Goal: Browse casually: Explore the website without a specific task or goal

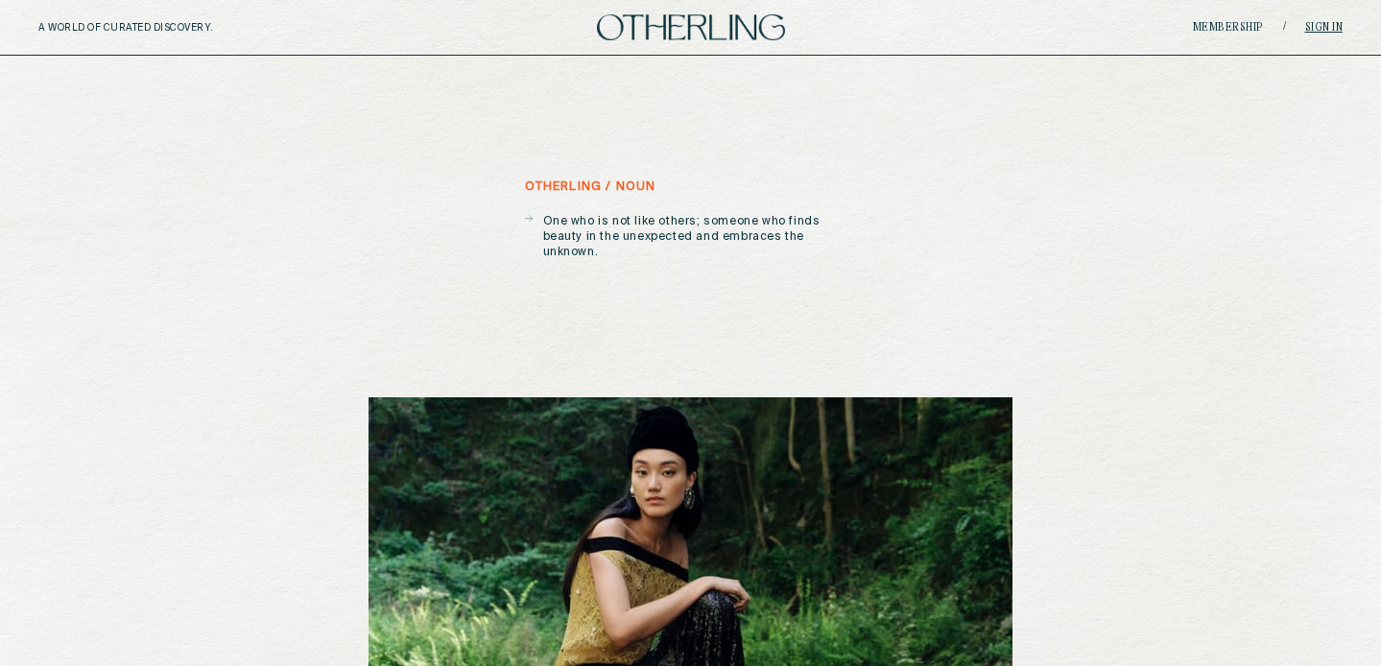
click at [1328, 26] on link "Sign in" at bounding box center [1324, 28] width 38 height 12
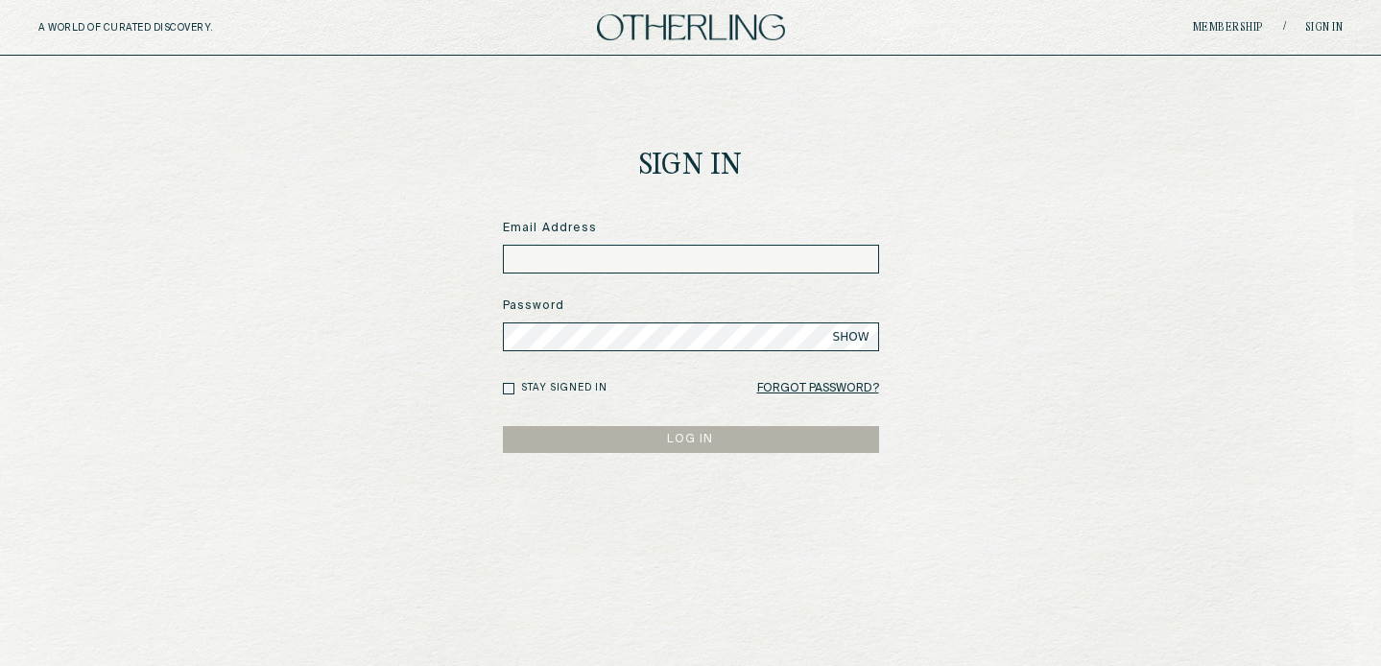
click at [675, 249] on input at bounding box center [691, 259] width 376 height 29
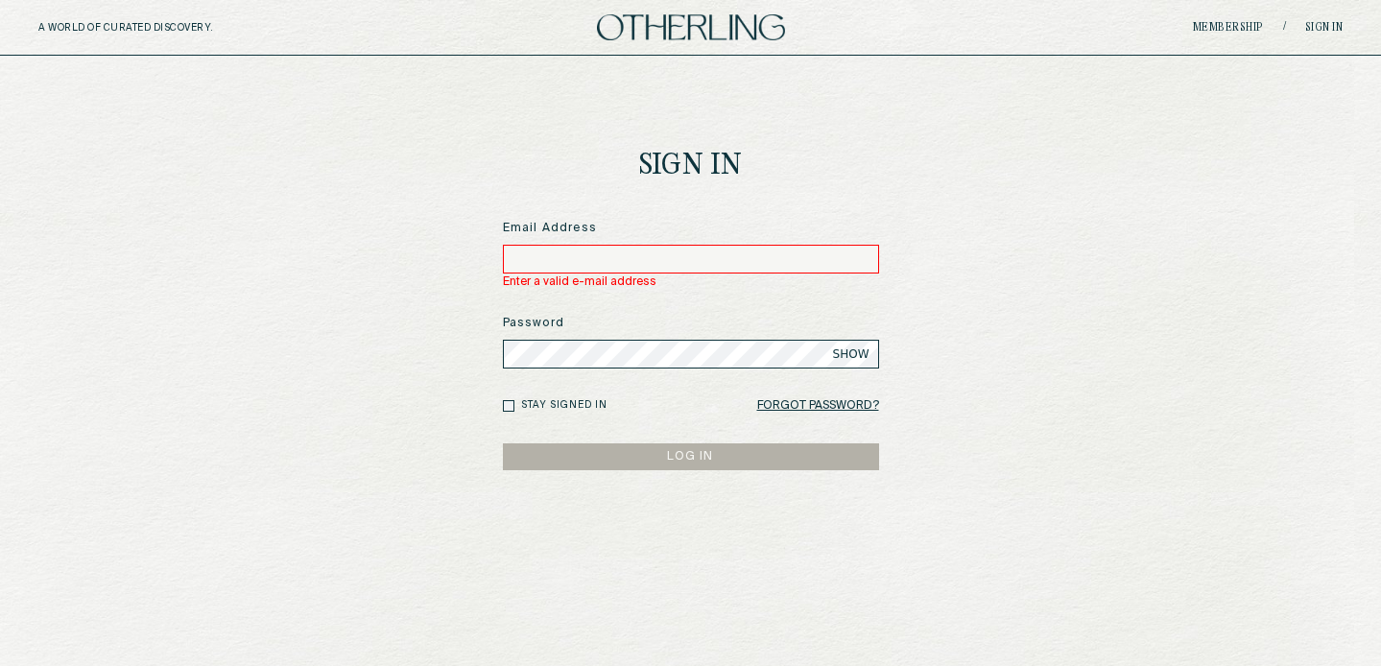
type input "**********"
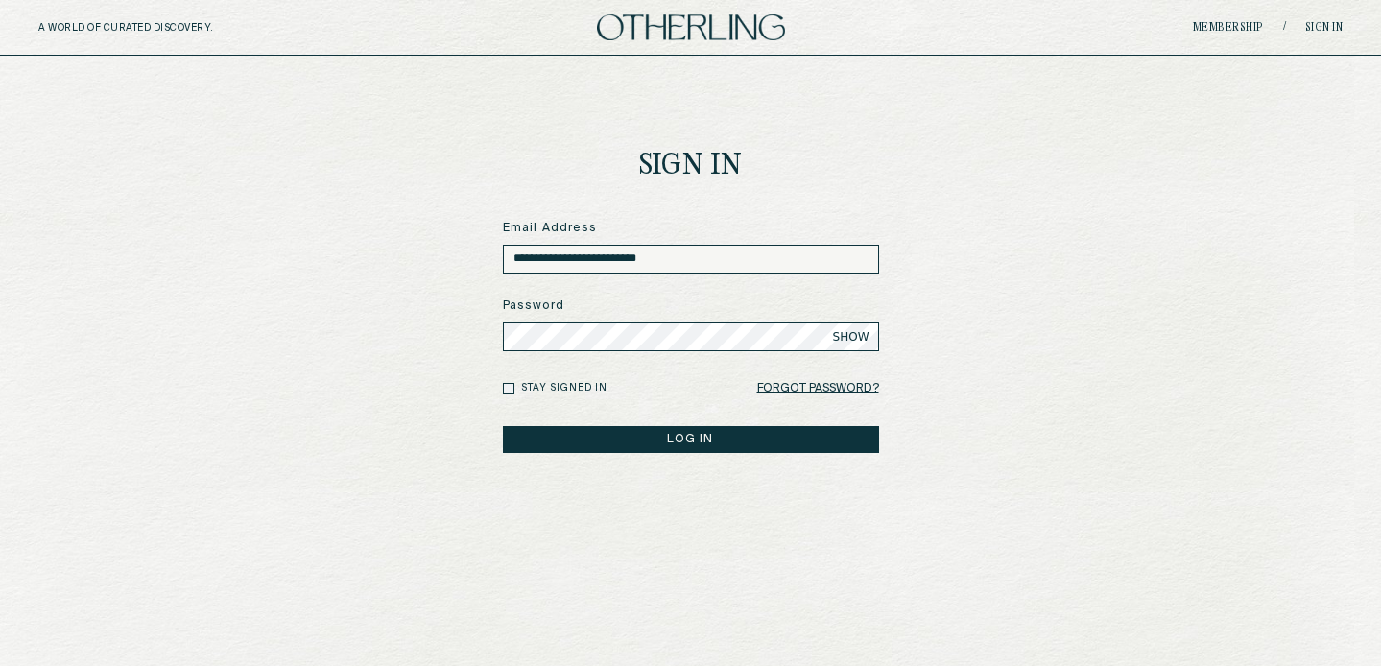
click at [677, 434] on button "LOG IN" at bounding box center [691, 439] width 376 height 27
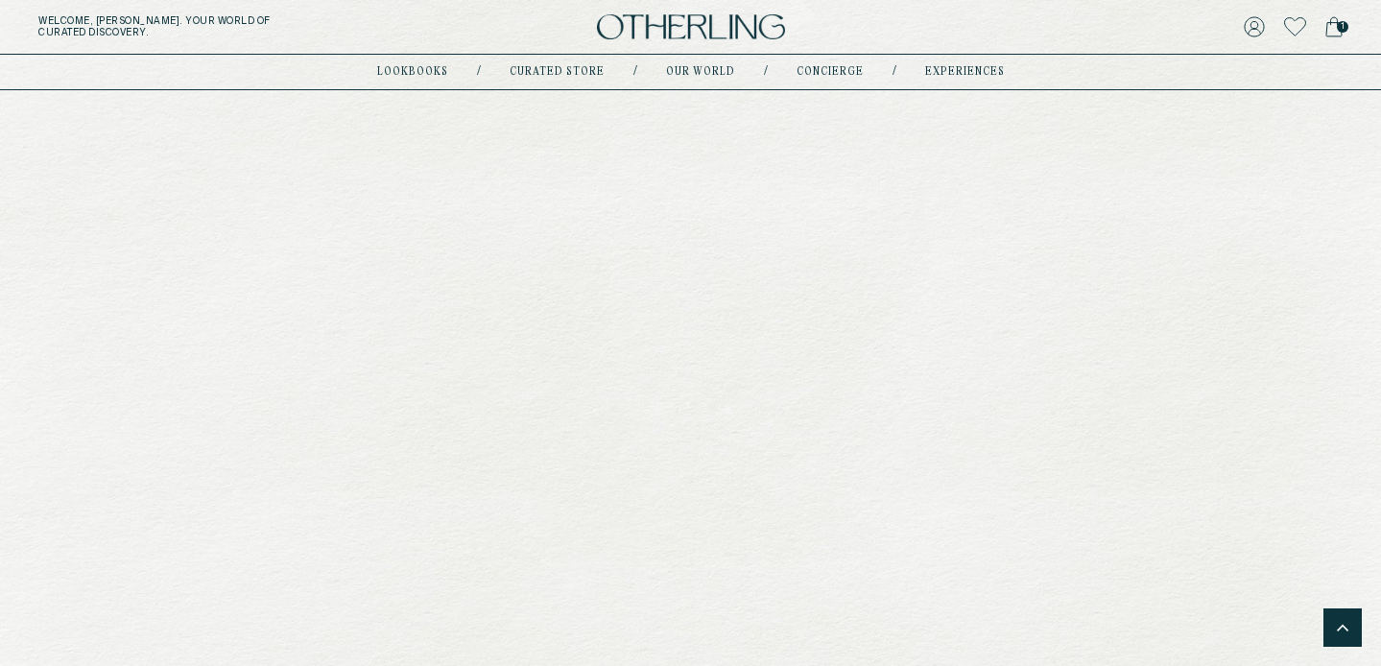
scroll to position [2452, 0]
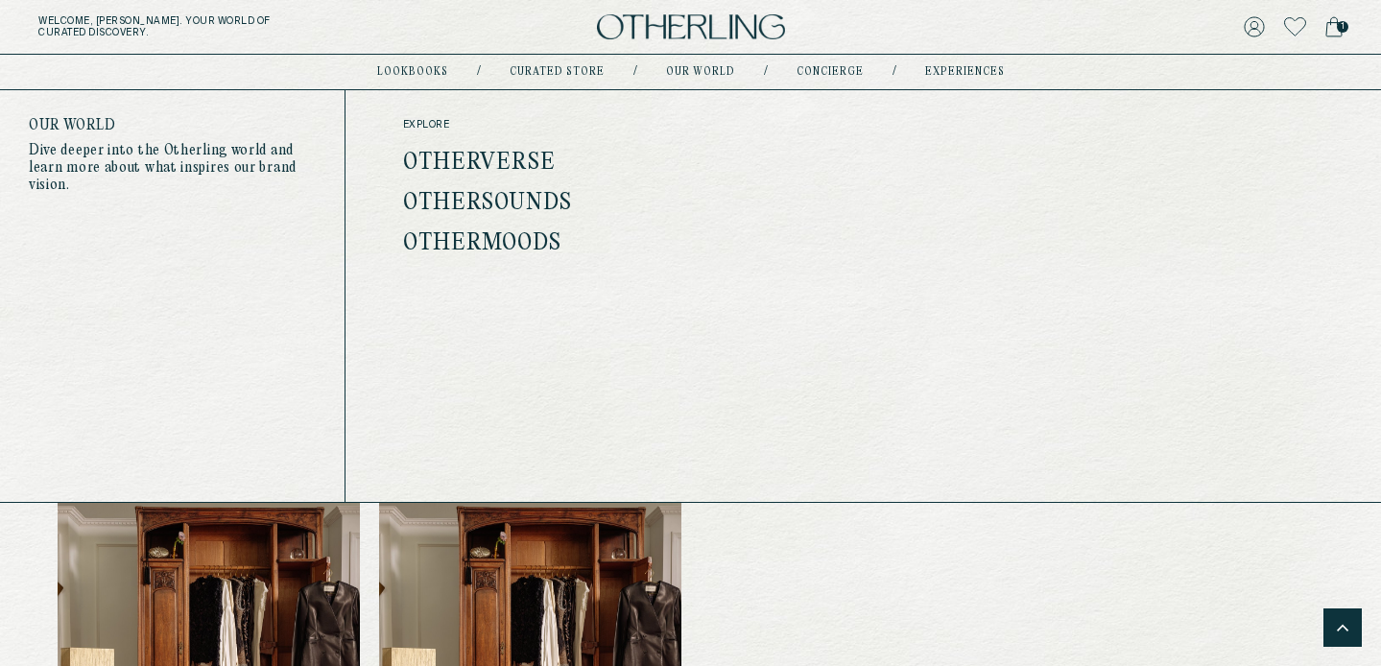
click at [526, 238] on link "Othermoods" at bounding box center [482, 243] width 158 height 25
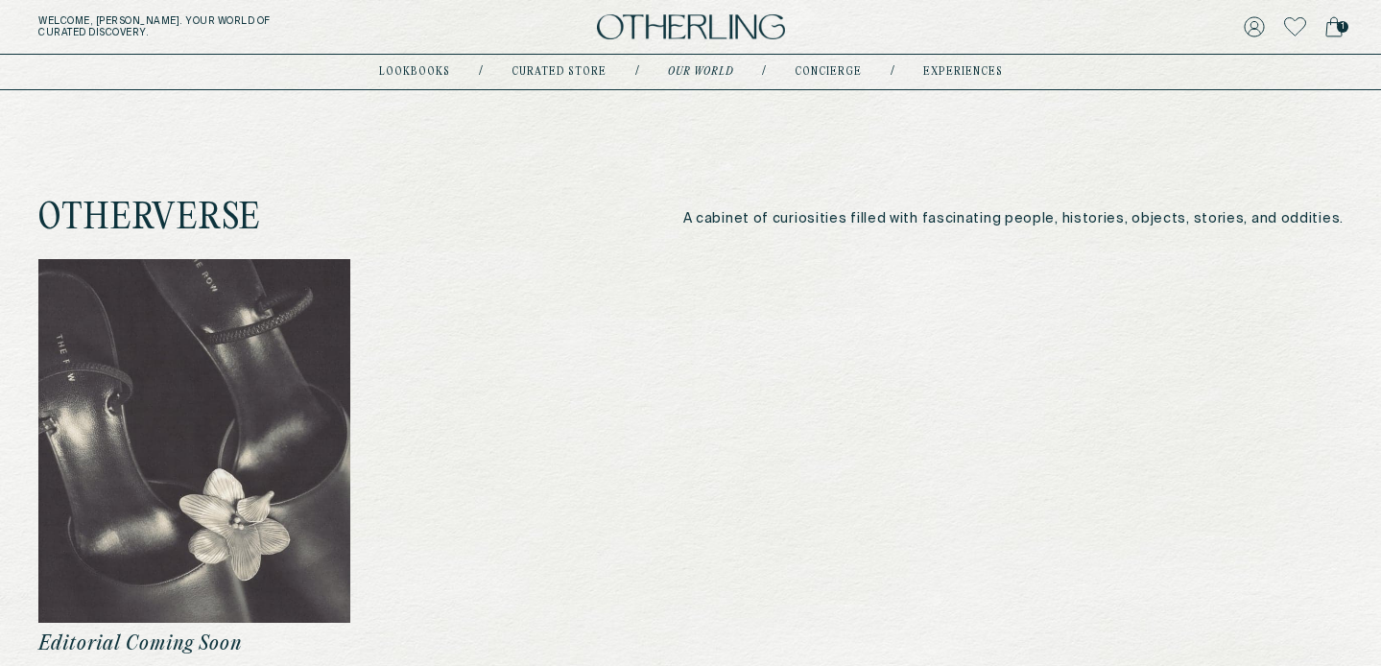
scroll to position [235, 0]
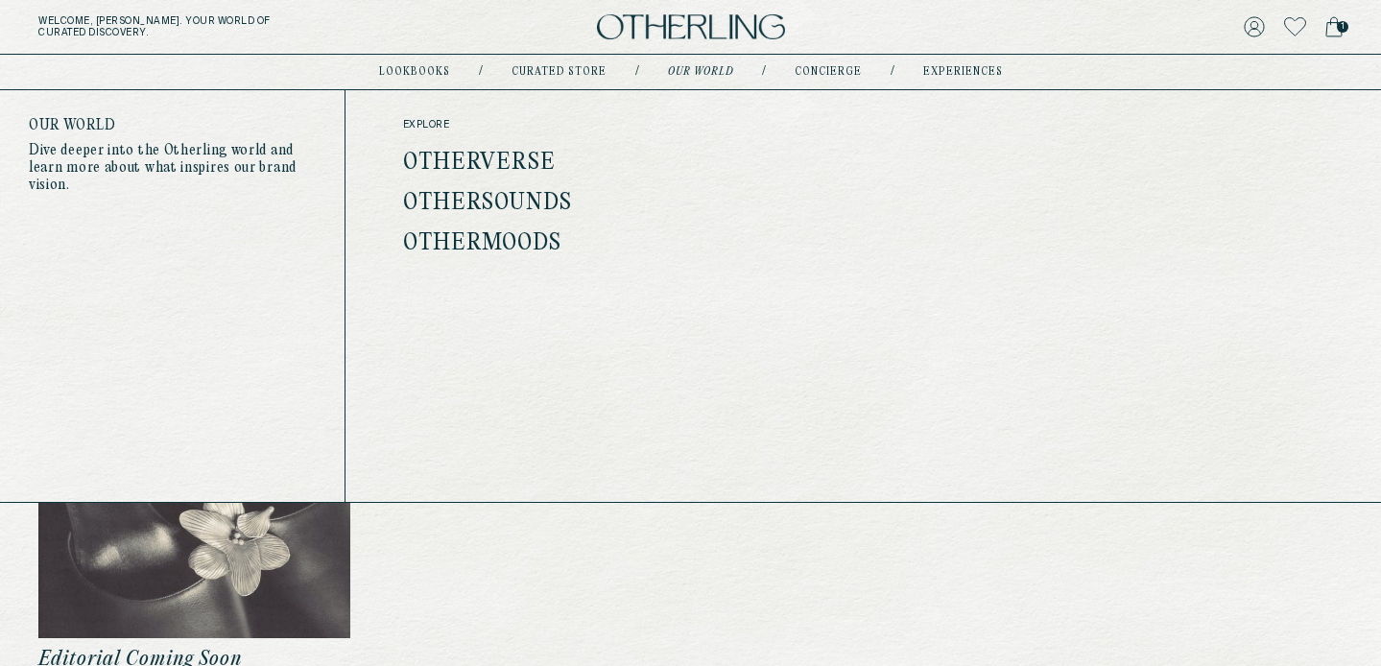
click at [502, 197] on link "Othersounds" at bounding box center [487, 203] width 169 height 25
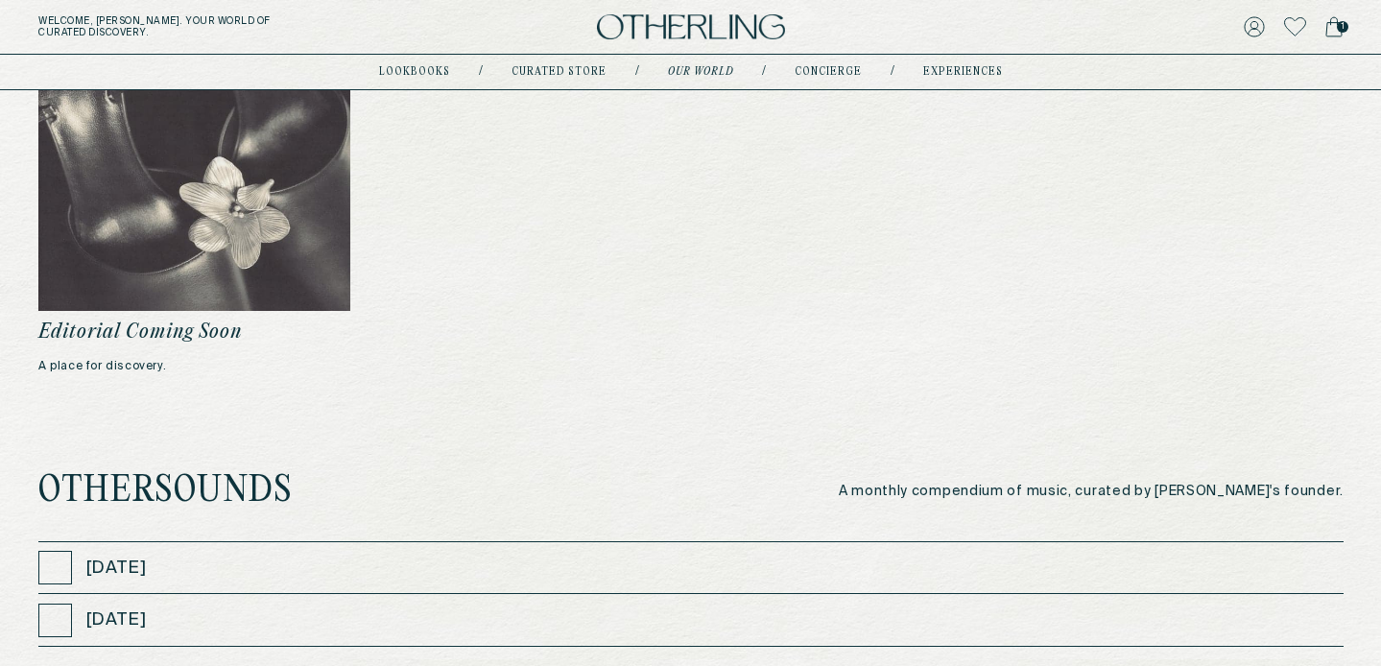
scroll to position [678, 0]
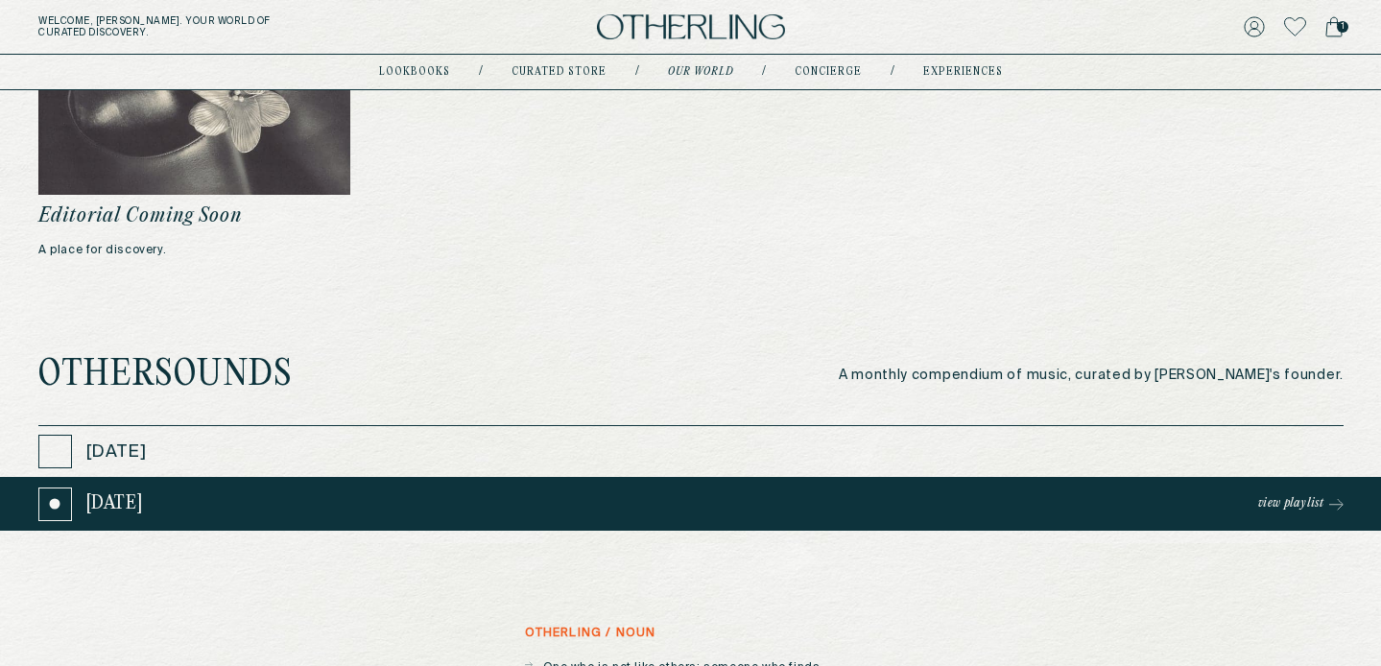
click at [457, 489] on div "[DATE] View playlist" at bounding box center [690, 504] width 1305 height 53
click at [281, 493] on div "[DATE] View playlist" at bounding box center [690, 504] width 1305 height 53
click at [1293, 511] on link "View playlist" at bounding box center [1300, 503] width 85 height 27
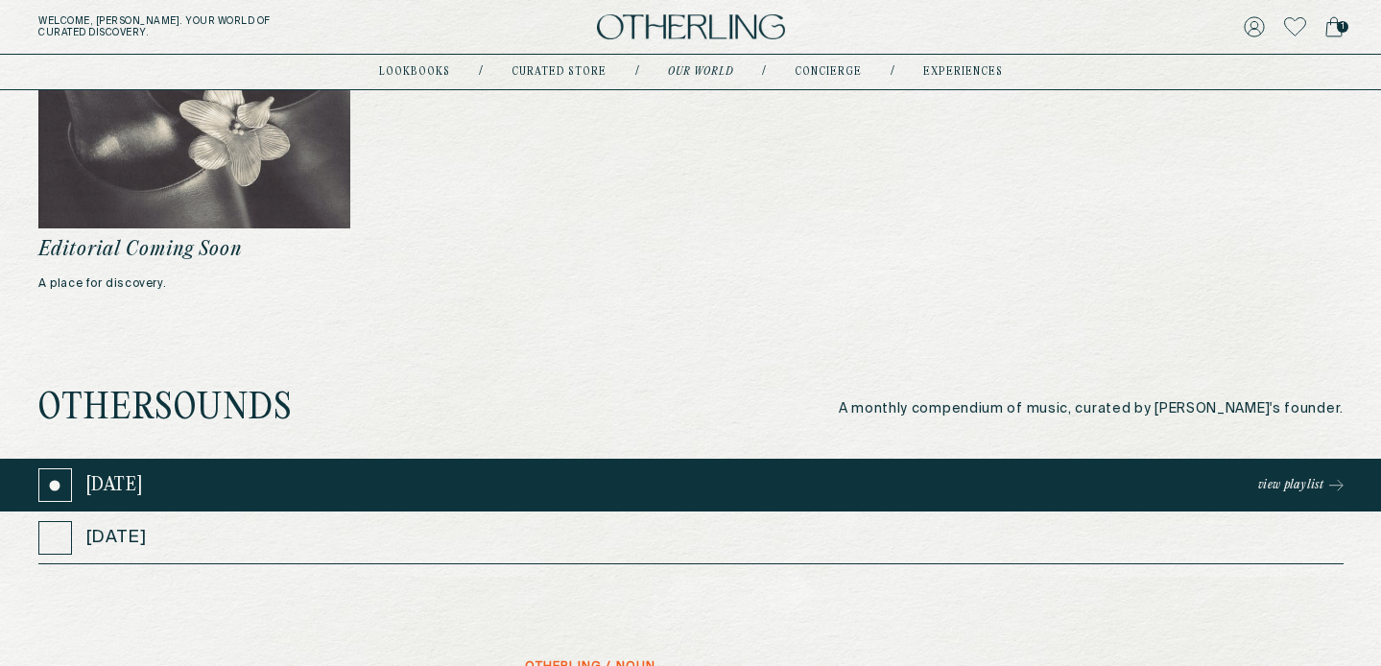
scroll to position [639, 0]
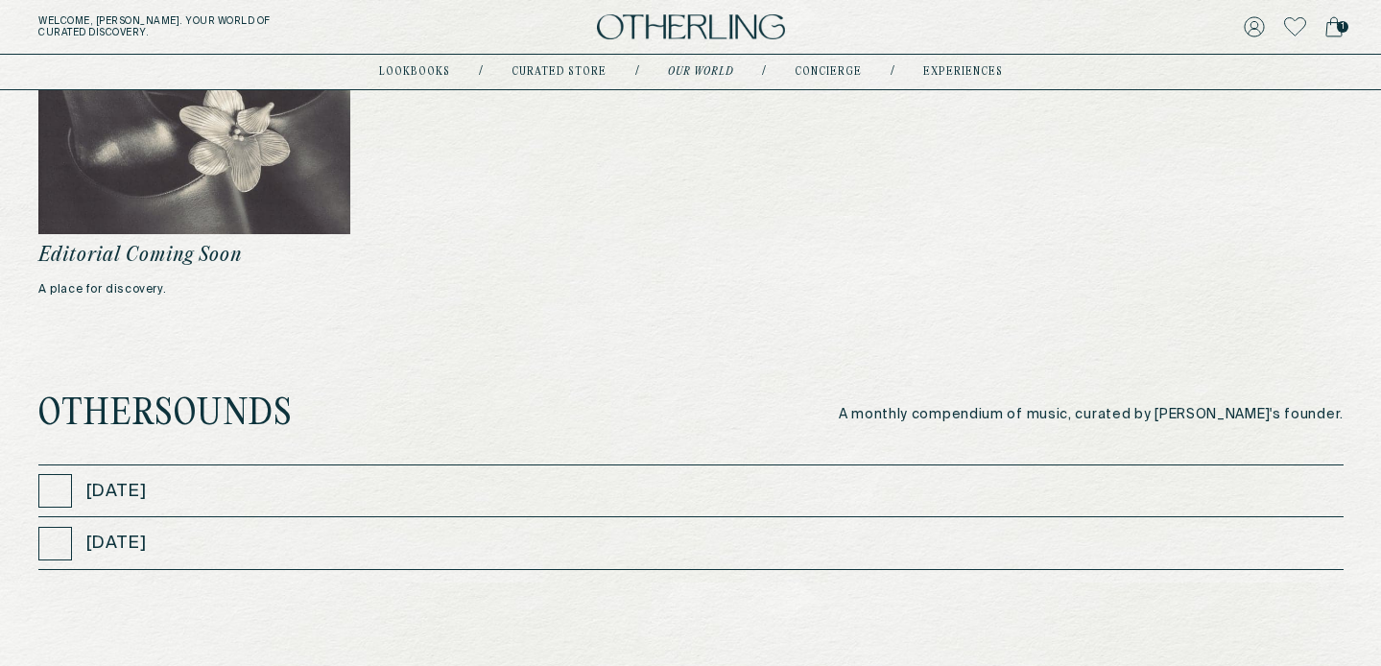
click at [912, 409] on p "A monthly compendium of music, curated by [PERSON_NAME]'s founder." at bounding box center [1090, 414] width 505 height 17
click at [913, 422] on p "A monthly compendium of music, curated by [PERSON_NAME]'s founder." at bounding box center [1090, 414] width 505 height 17
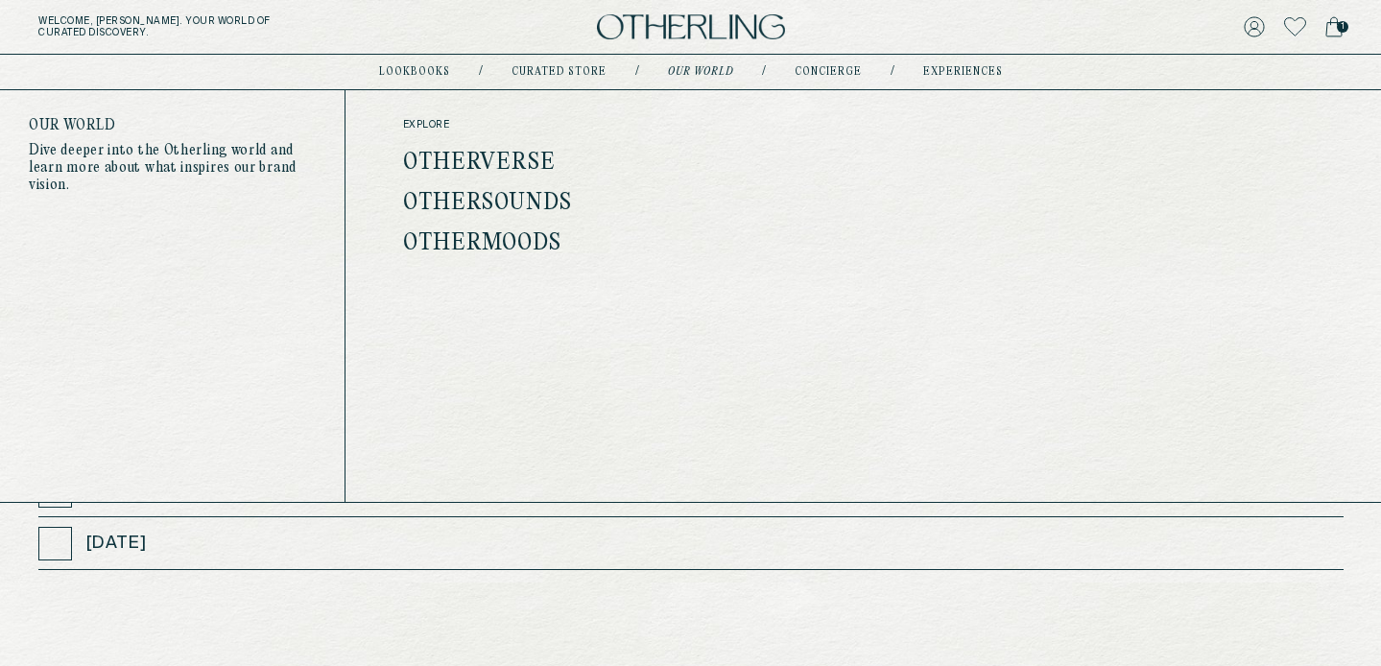
click at [470, 164] on link "Otherverse" at bounding box center [479, 163] width 153 height 25
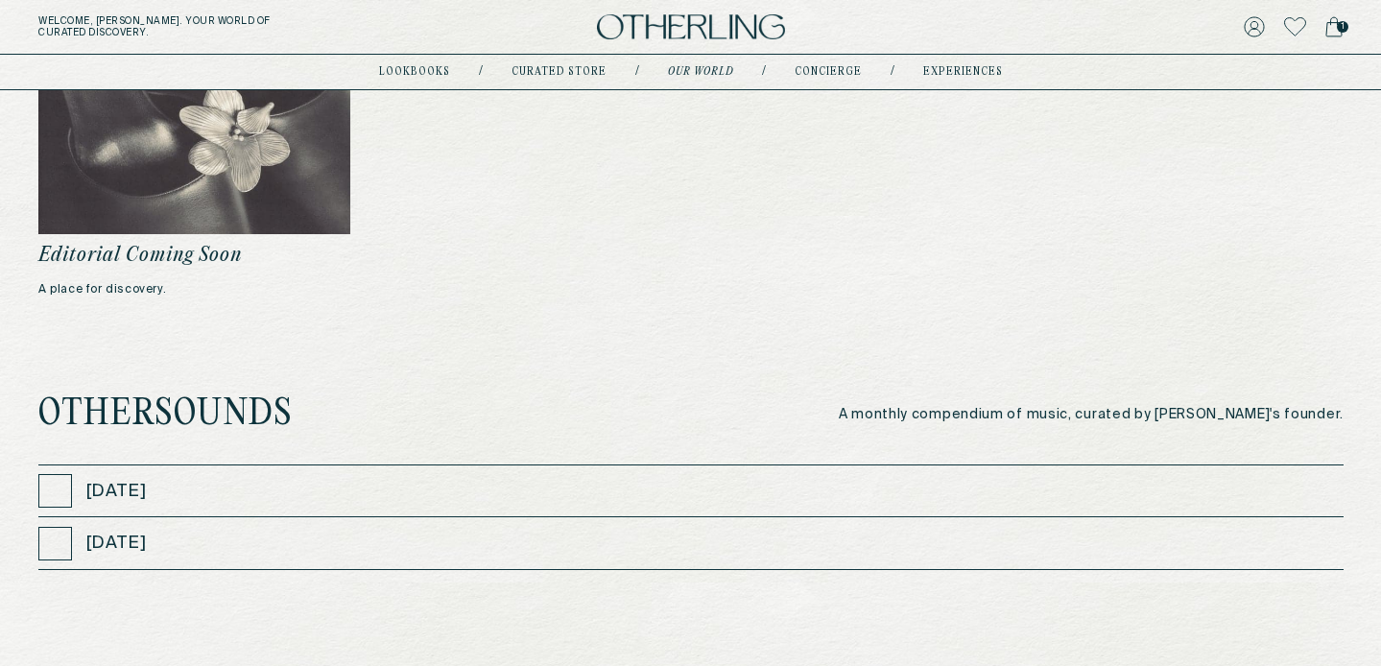
scroll to position [352, 0]
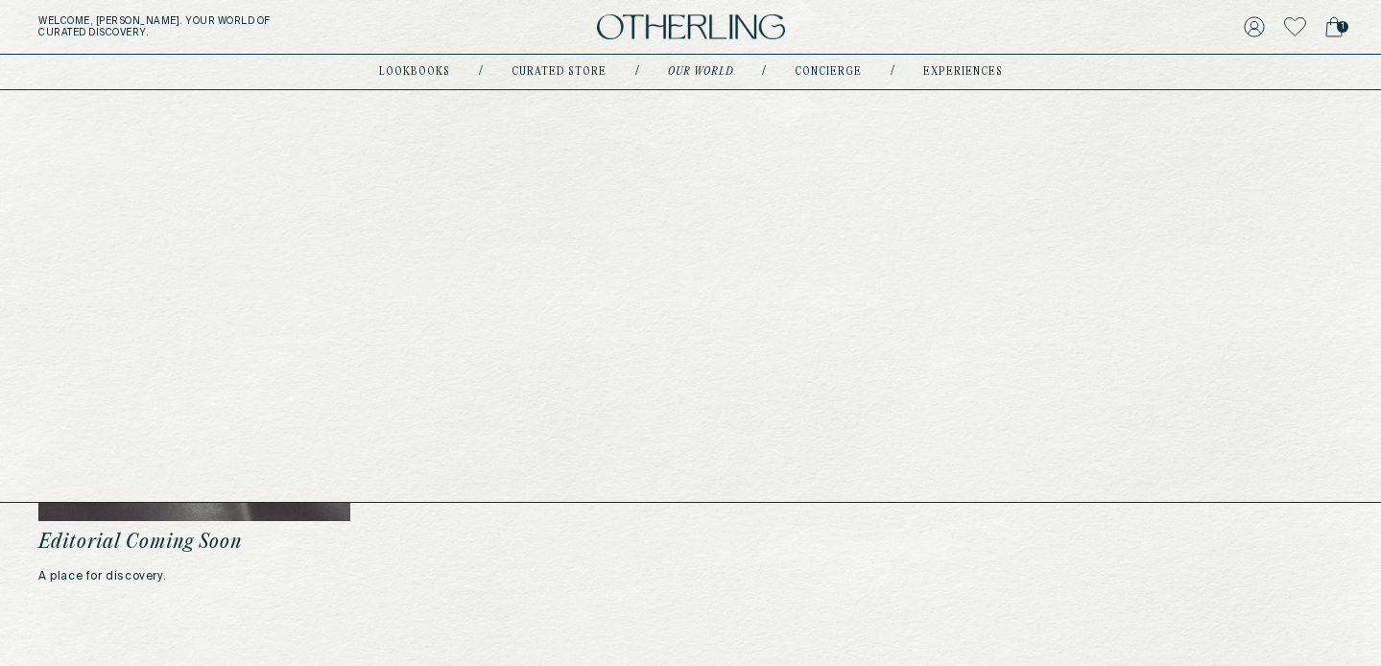
click at [813, 72] on link "concierge" at bounding box center [827, 72] width 67 height 10
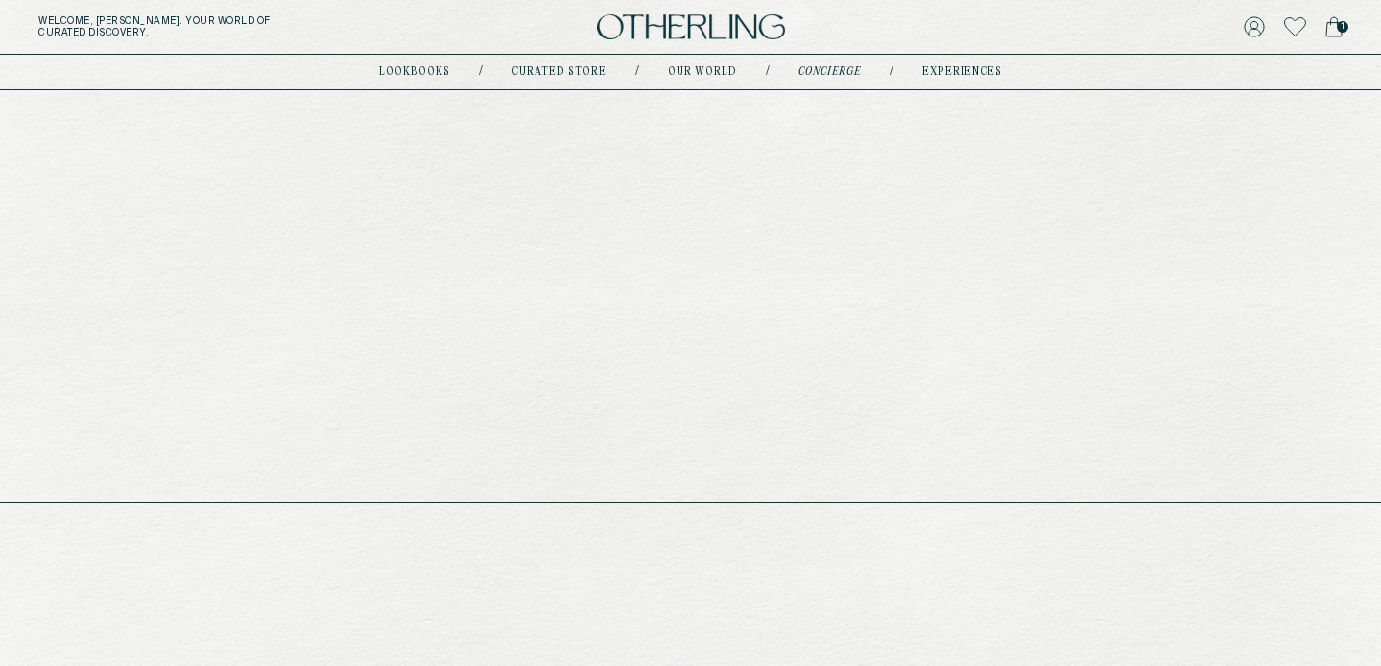
click at [957, 70] on link "experiences" at bounding box center [962, 72] width 80 height 10
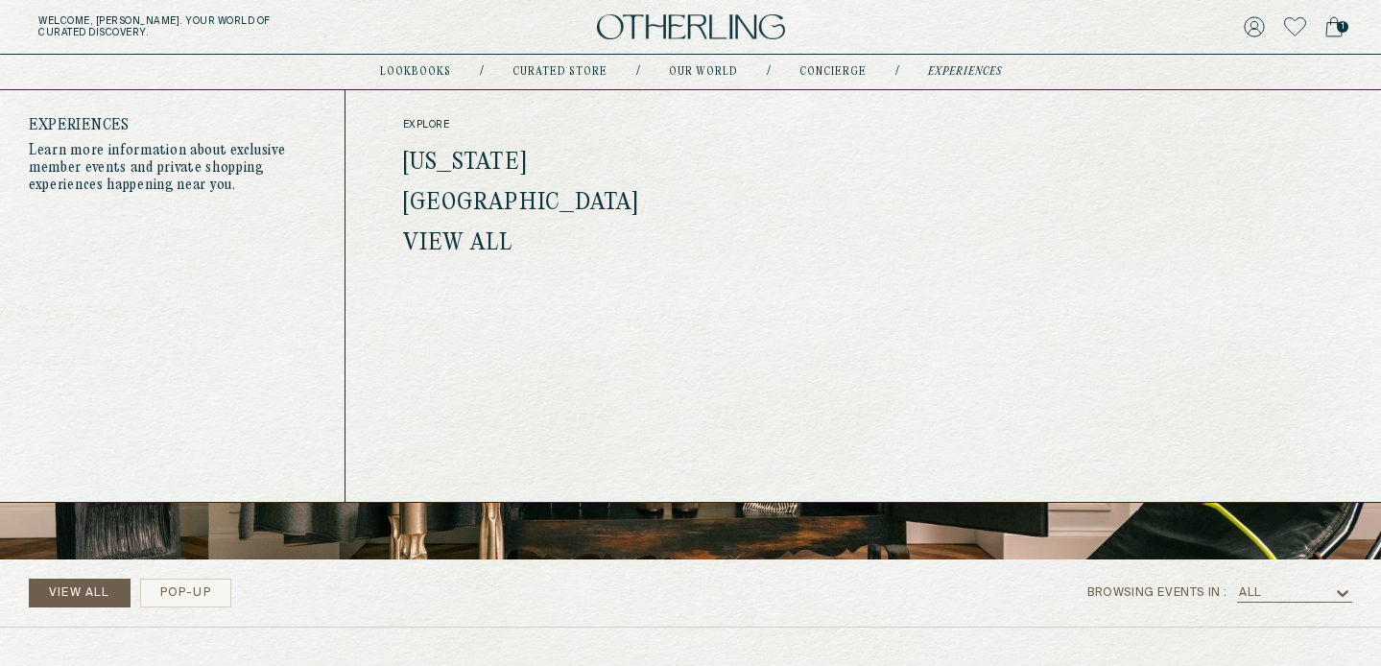
click at [466, 201] on link "[GEOGRAPHIC_DATA]" at bounding box center [521, 203] width 236 height 25
click at [469, 151] on link "[US_STATE]" at bounding box center [465, 163] width 124 height 25
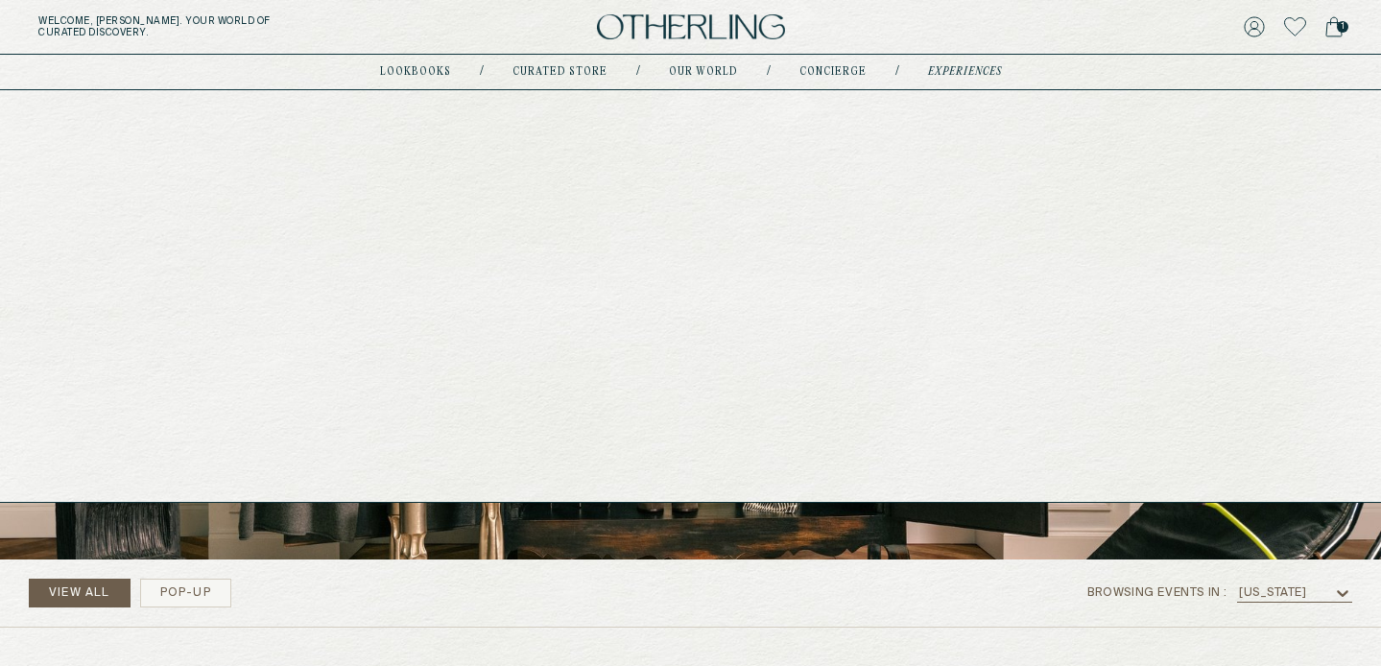
click at [687, 67] on link "Our world" at bounding box center [703, 72] width 69 height 10
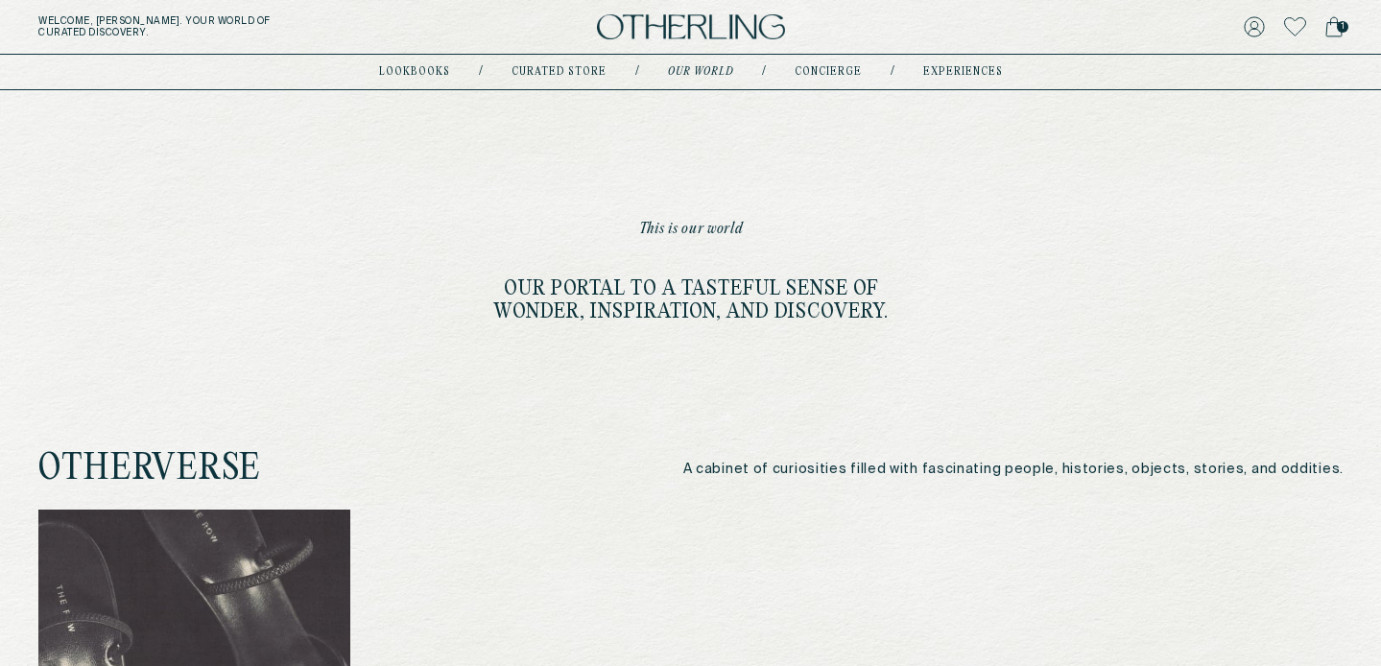
click at [678, 223] on h1 "This is our world" at bounding box center [690, 230] width 105 height 58
click at [675, 275] on div "This is our world Our portal to a tasteful sense of wonder, inspiration, and di…" at bounding box center [690, 206] width 395 height 233
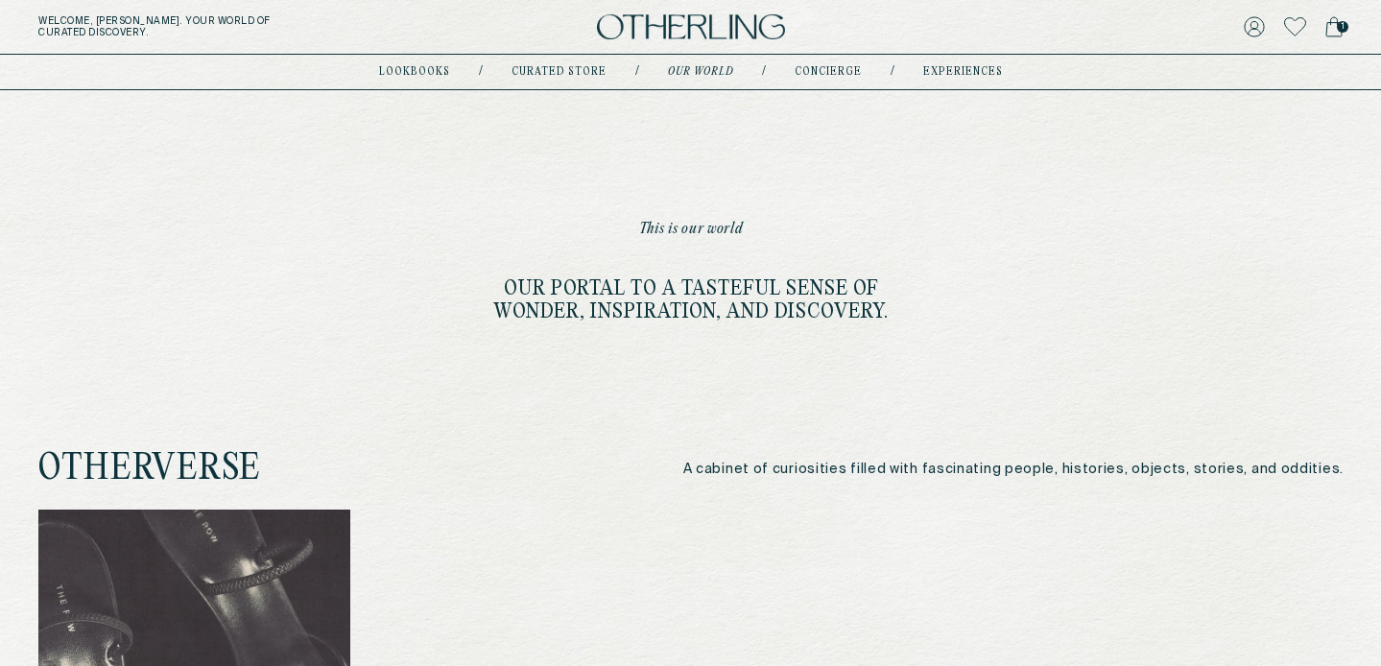
click at [675, 275] on div "This is our world Our portal to a tasteful sense of wonder, inspiration, and di…" at bounding box center [690, 206] width 395 height 233
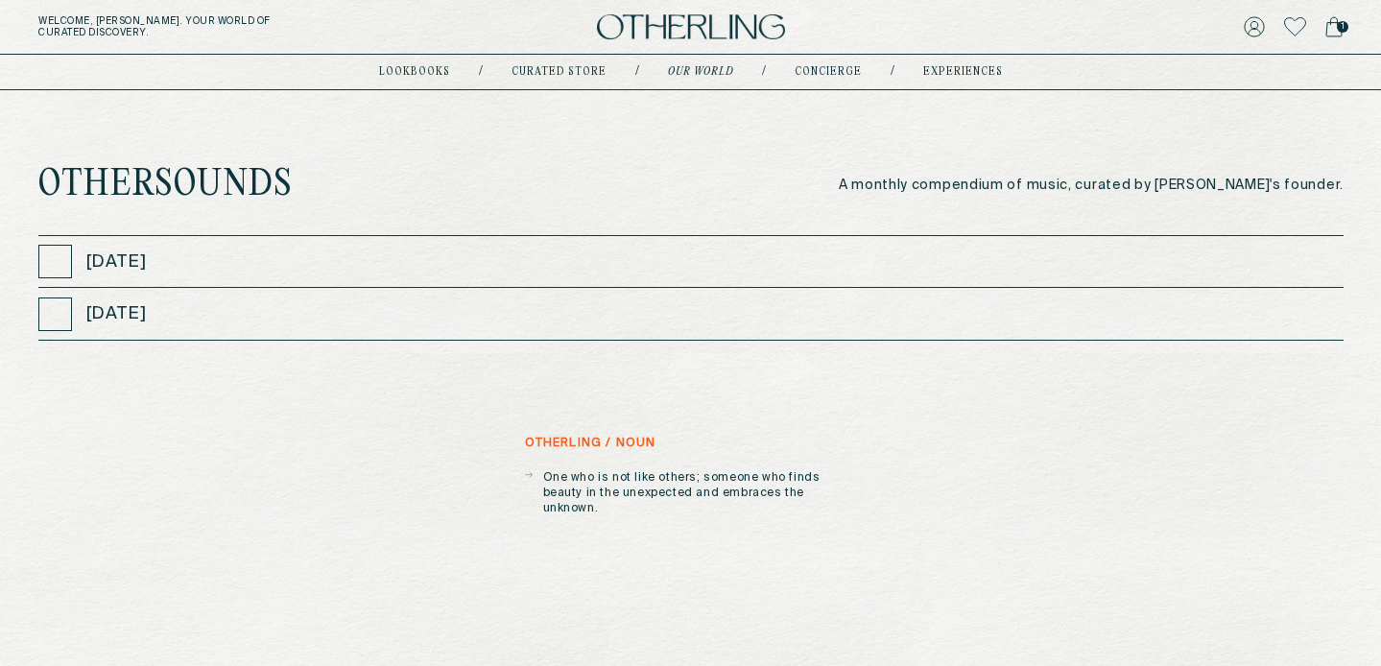
scroll to position [921, 0]
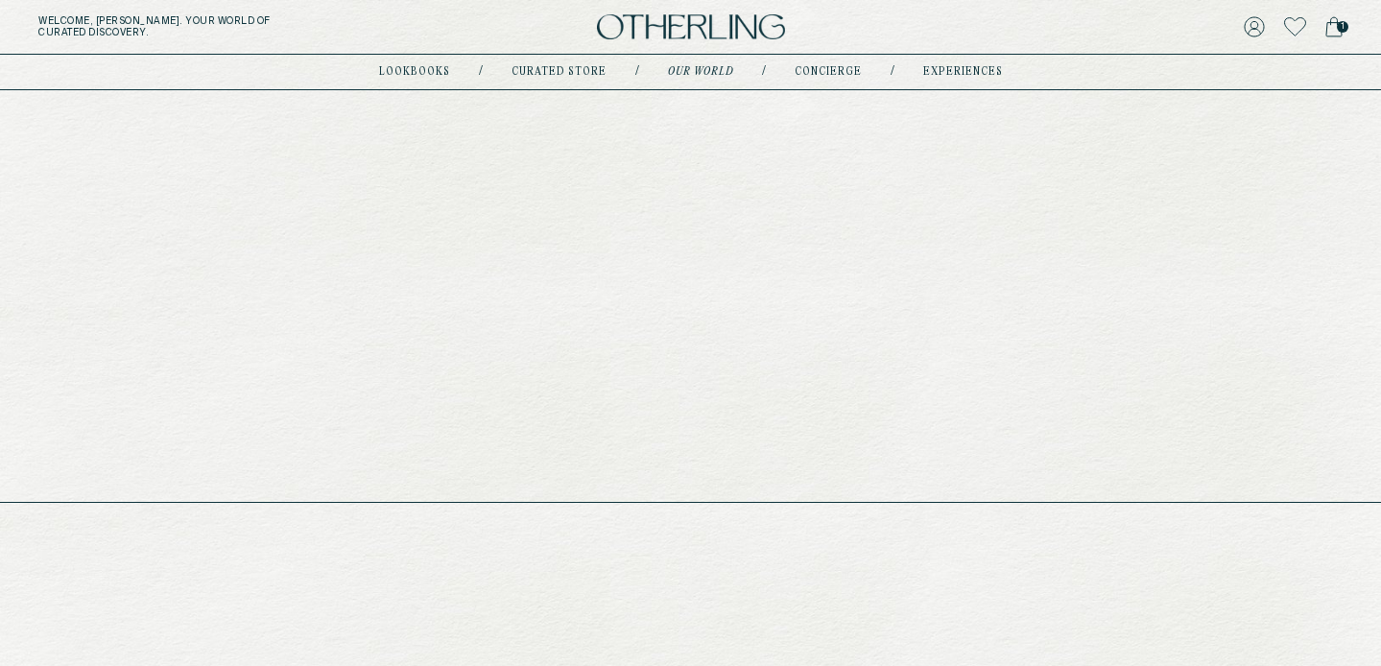
click at [415, 72] on link "lookbooks" at bounding box center [414, 72] width 71 height 10
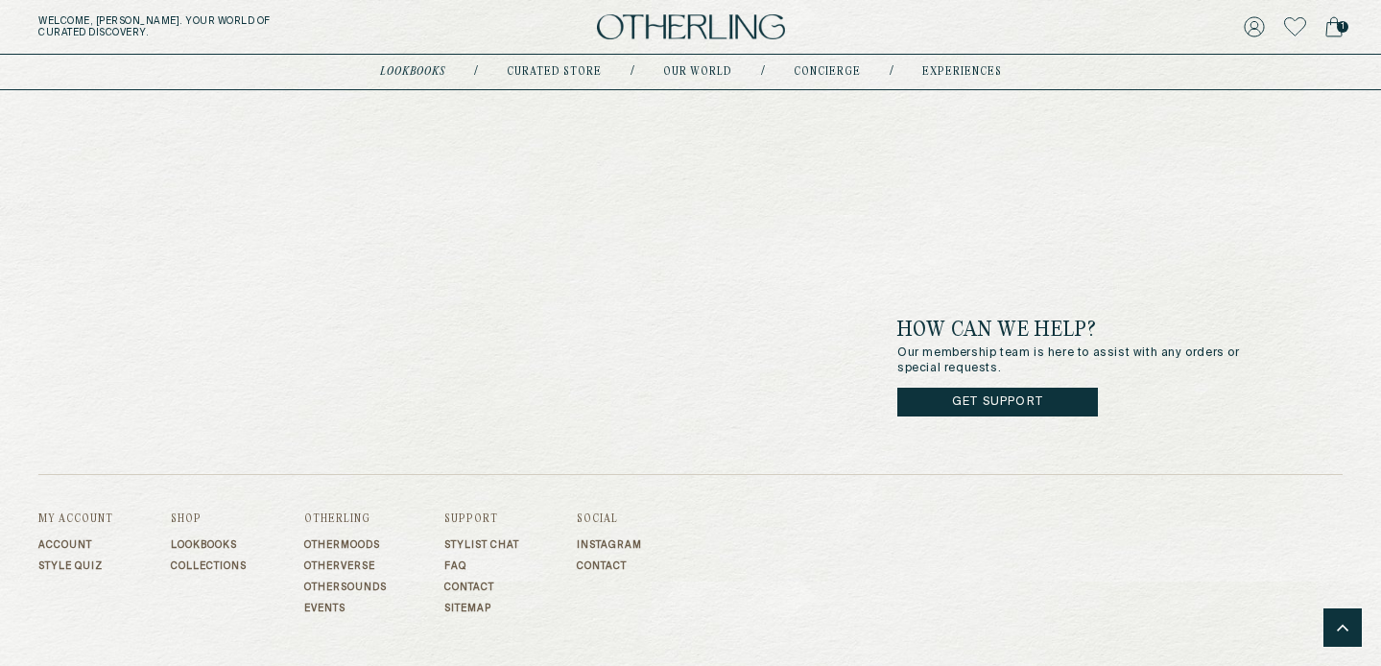
scroll to position [1872, 0]
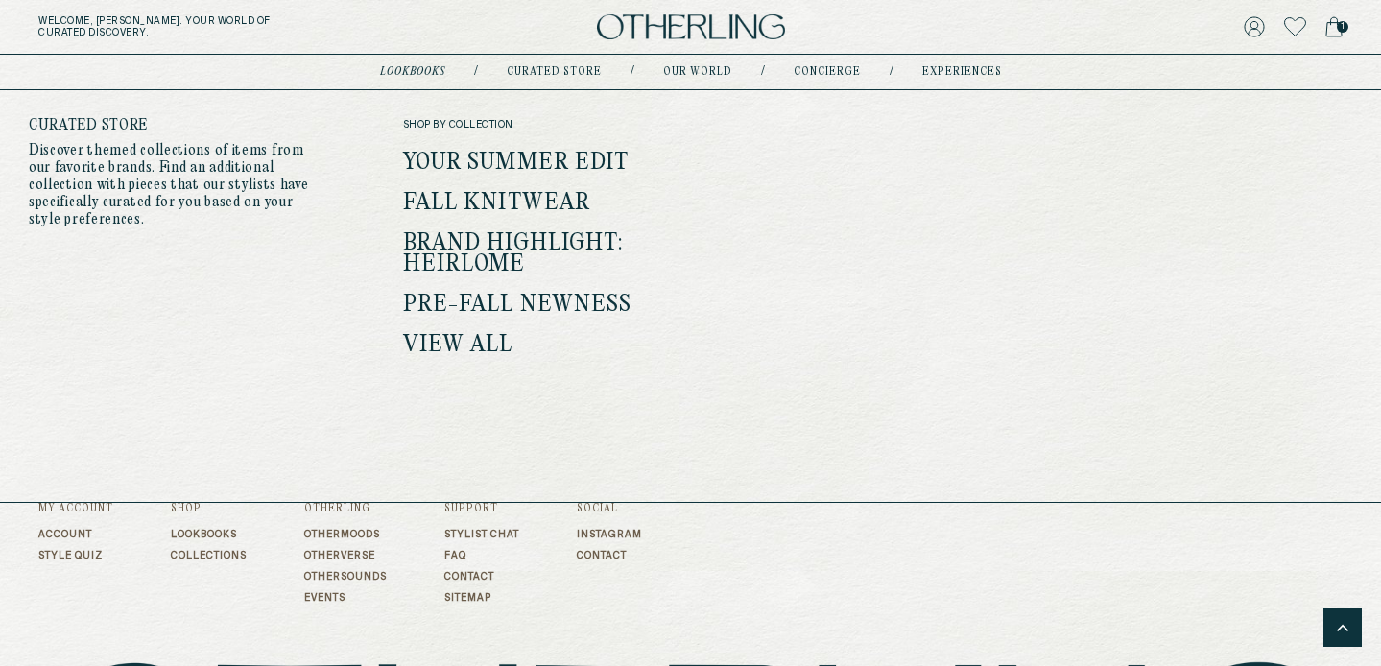
click at [512, 303] on link "Pre-Fall Newness" at bounding box center [517, 305] width 229 height 25
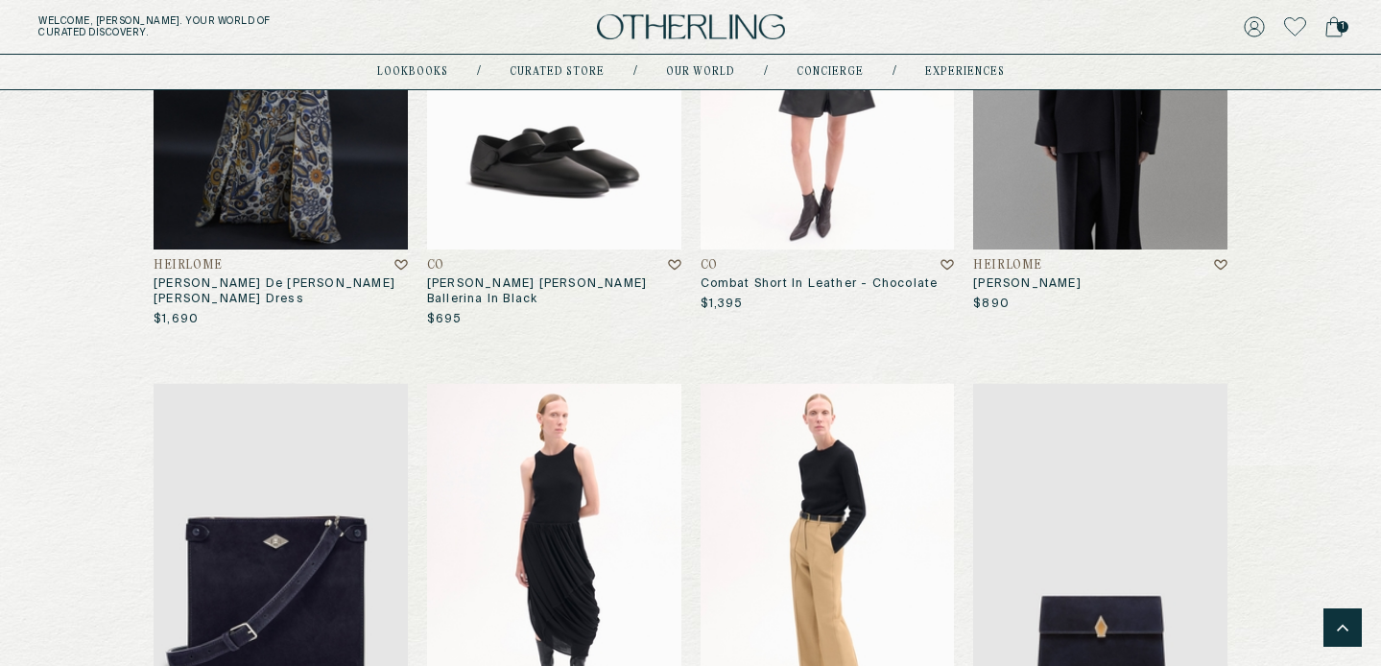
scroll to position [6884, 0]
